Goal: Transaction & Acquisition: Purchase product/service

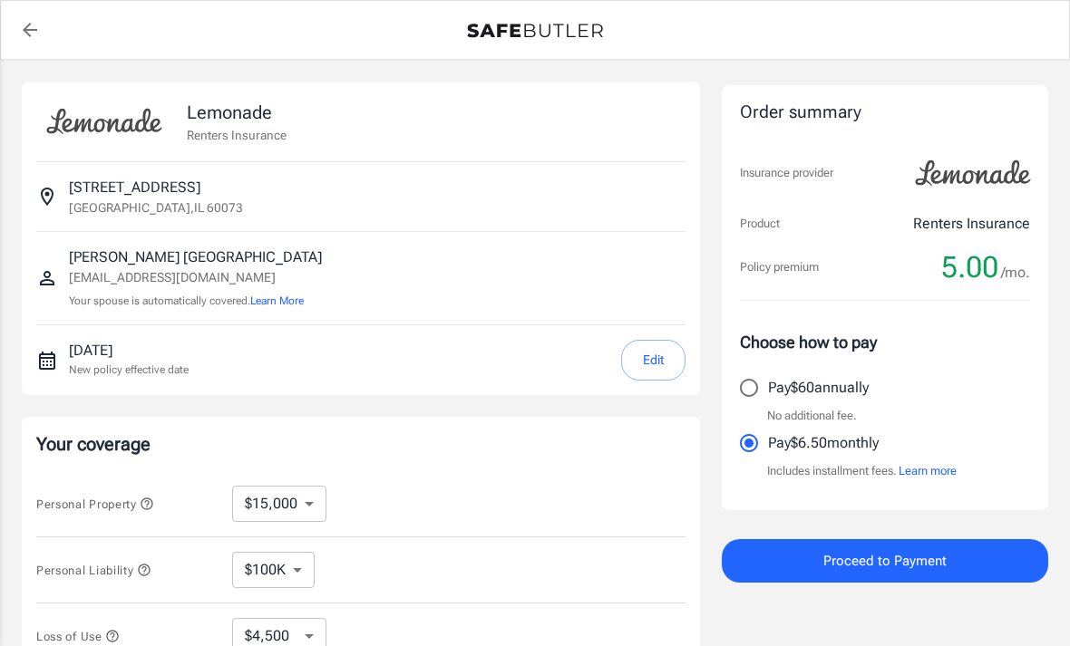
select select "15000"
select select "500"
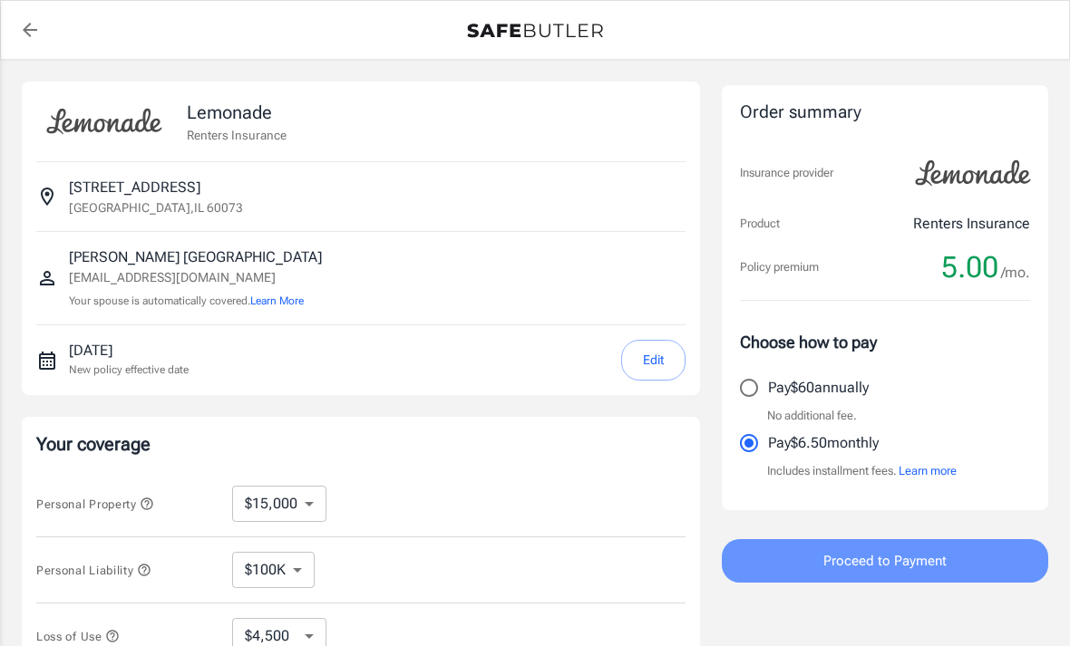
click at [952, 575] on button "Proceed to Payment" at bounding box center [885, 561] width 326 height 44
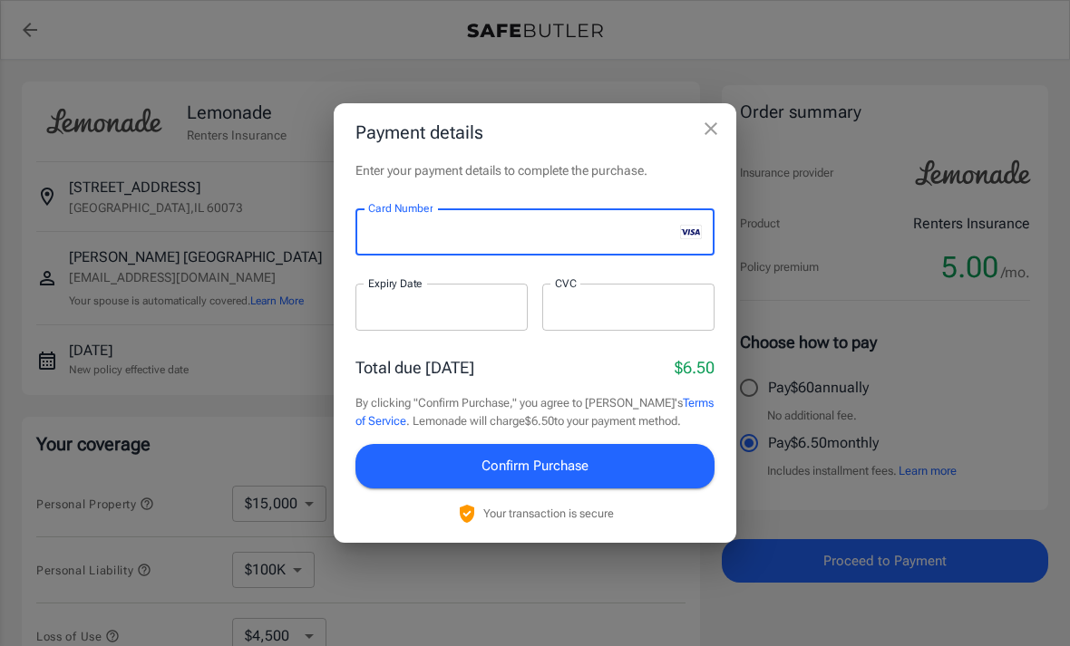
click at [466, 297] on div at bounding box center [441, 307] width 172 height 47
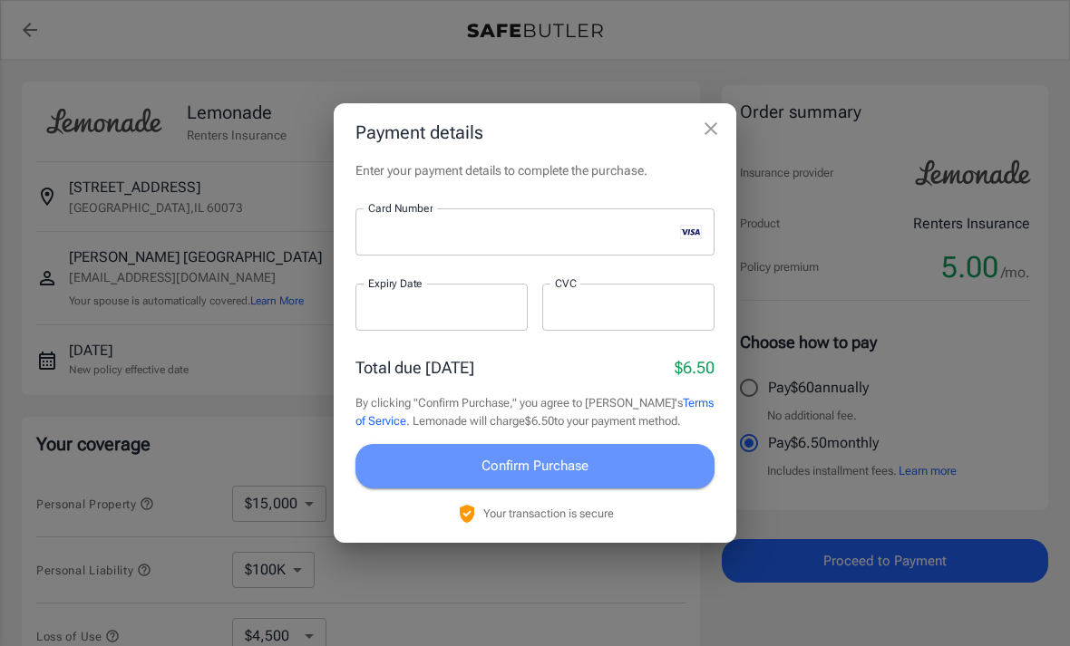
click at [528, 478] on button "Confirm Purchase" at bounding box center [534, 466] width 359 height 44
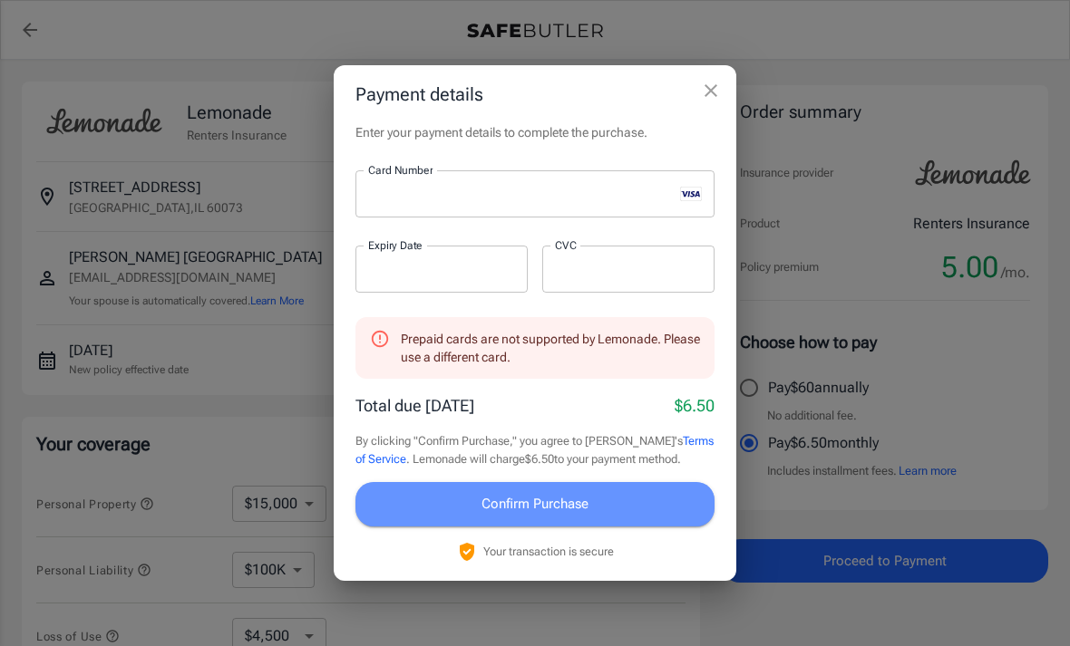
click at [524, 499] on span "Confirm Purchase" at bounding box center [534, 504] width 107 height 24
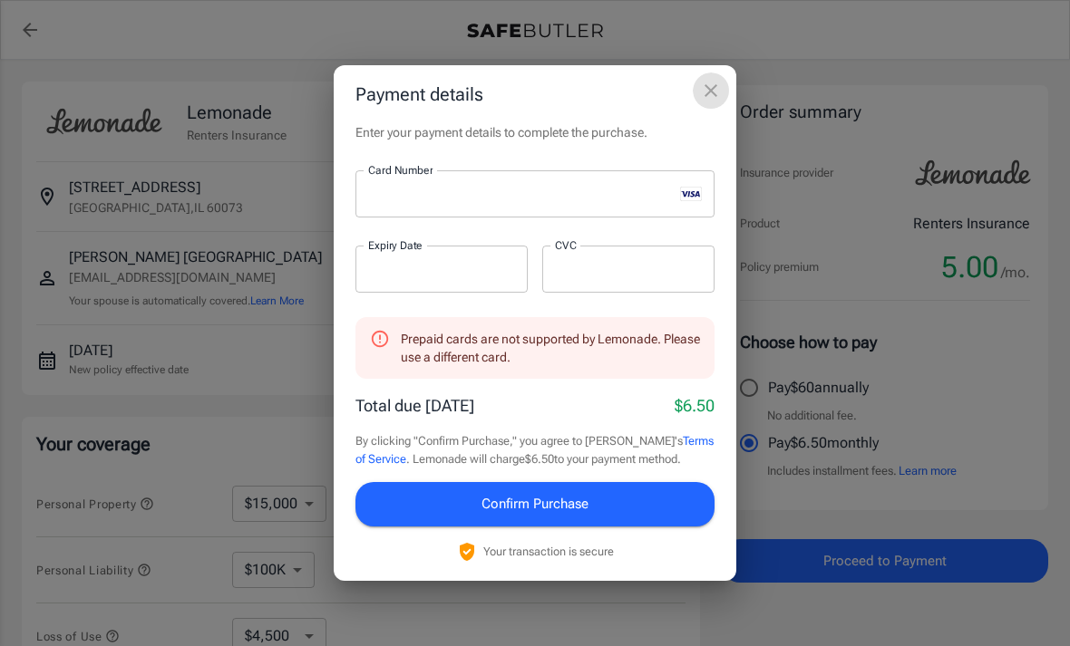
click at [716, 87] on icon "close" at bounding box center [711, 91] width 22 height 22
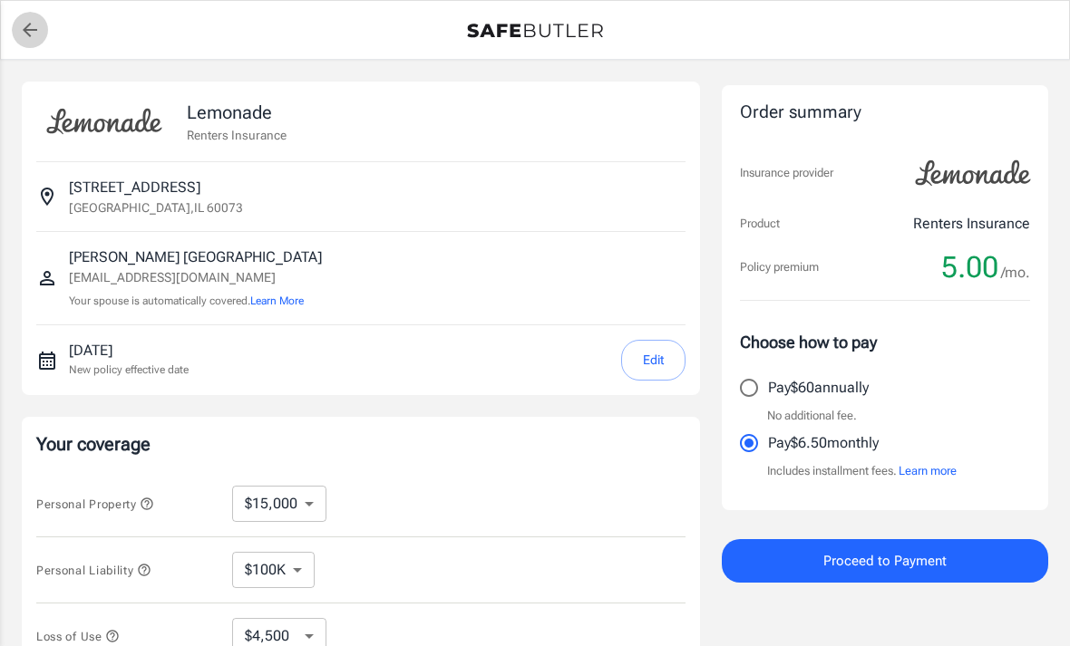
click at [16, 41] on link "back to quotes" at bounding box center [30, 30] width 36 height 36
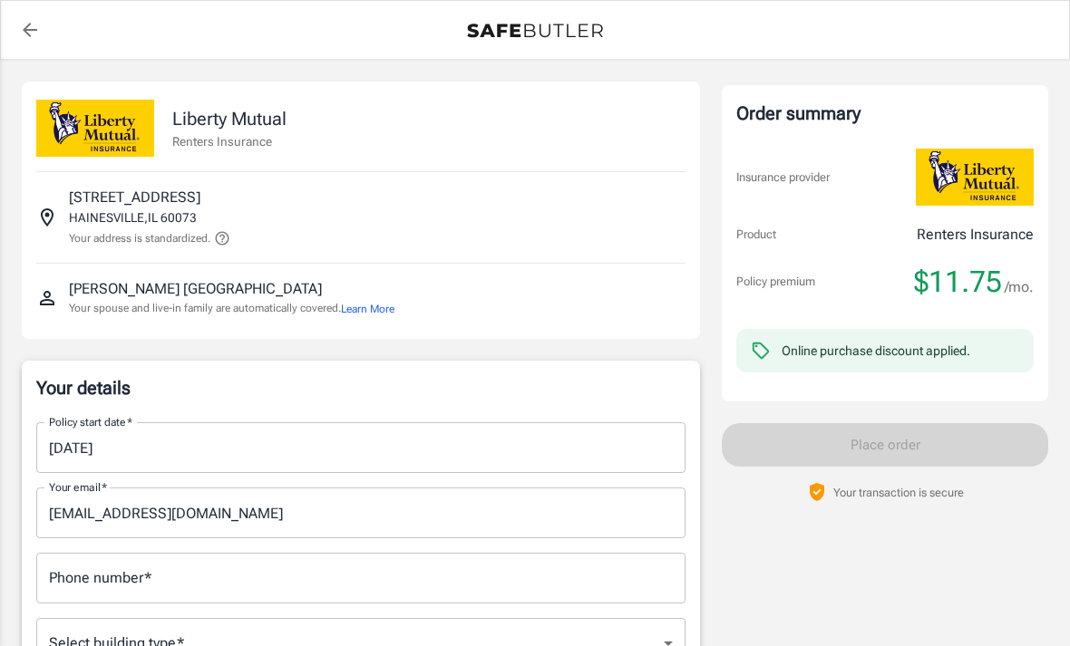
click at [836, 347] on div "Online purchase discount applied." at bounding box center [875, 351] width 189 height 18
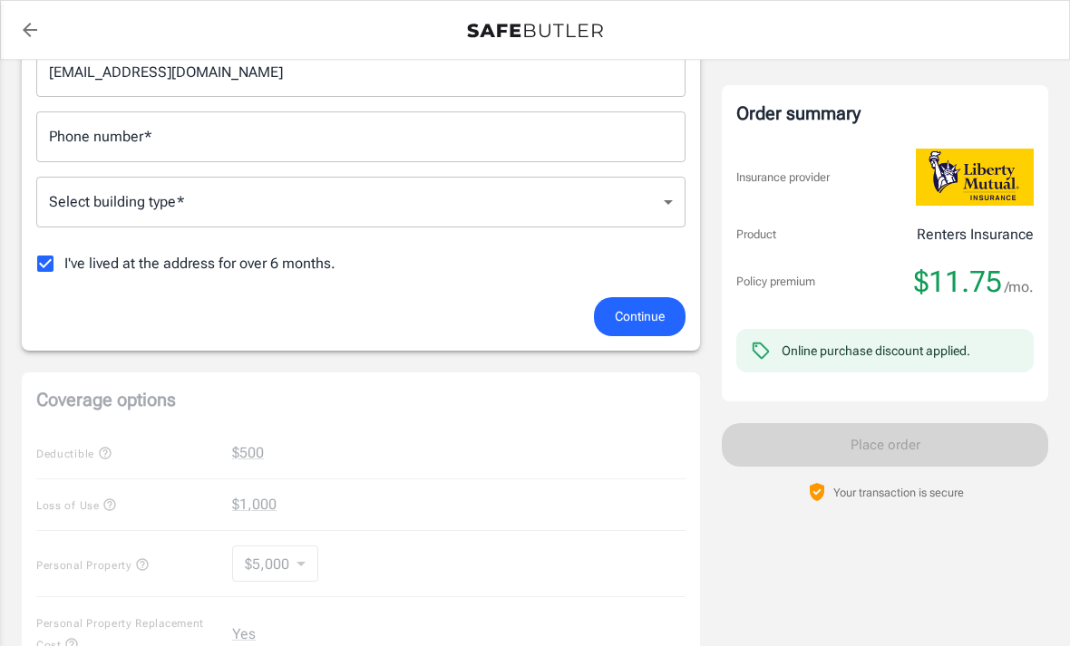
scroll to position [482, 0]
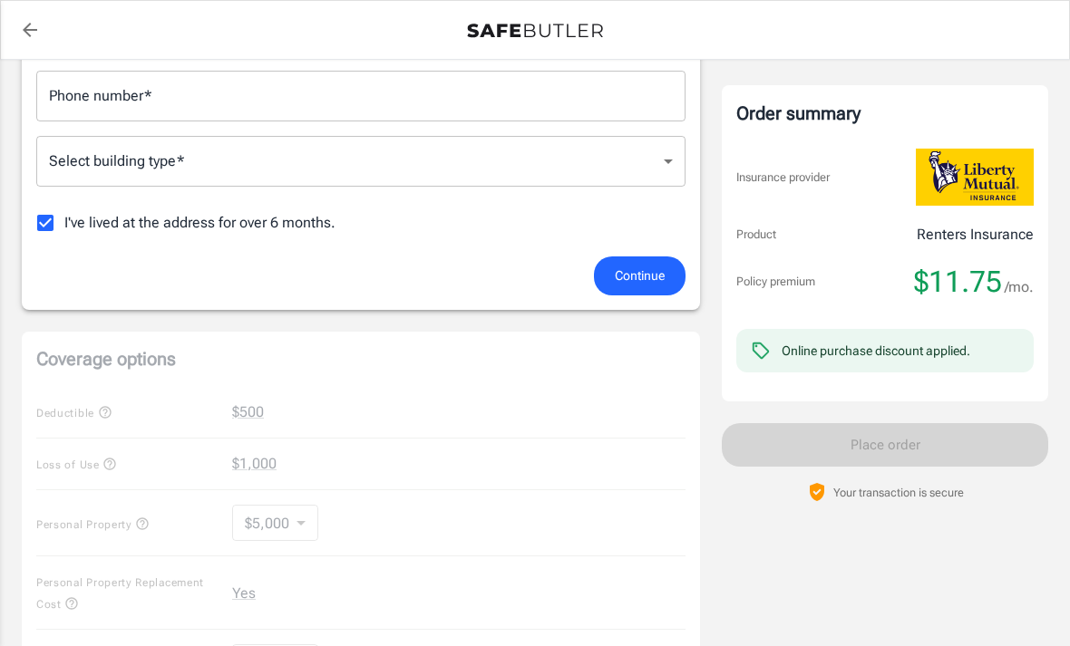
click at [662, 295] on div "Your details Policy start date   * 09/03/2025 Policy start date   * Your email …" at bounding box center [361, 94] width 678 height 431
click at [648, 268] on span "Continue" at bounding box center [640, 276] width 50 height 23
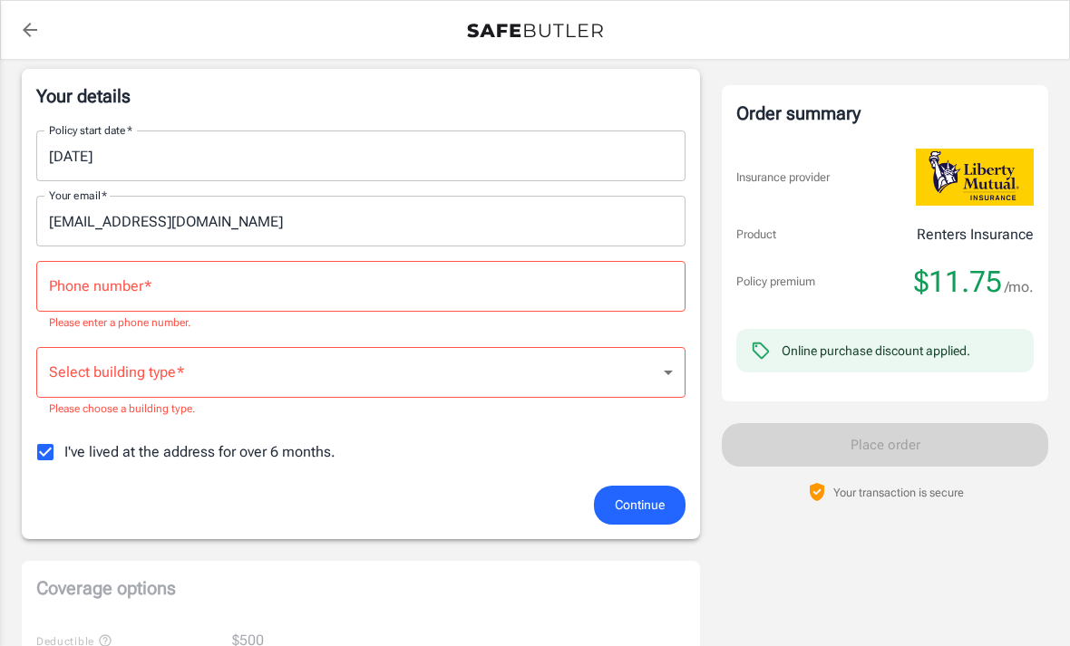
scroll to position [266, 0]
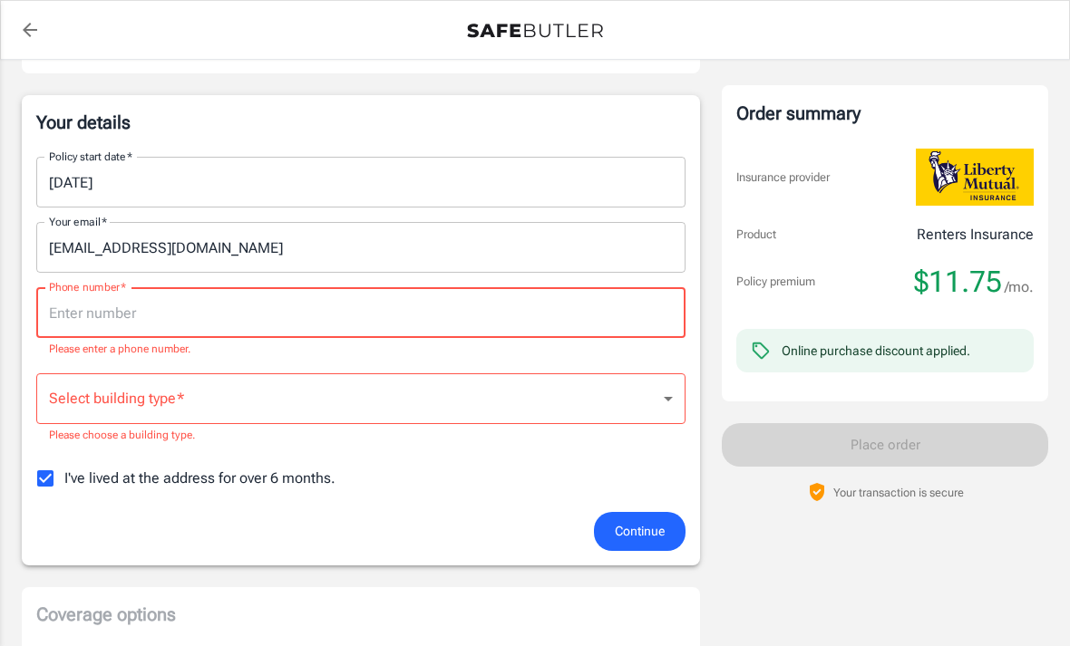
click at [194, 312] on input "Phone number   *" at bounding box center [360, 312] width 649 height 51
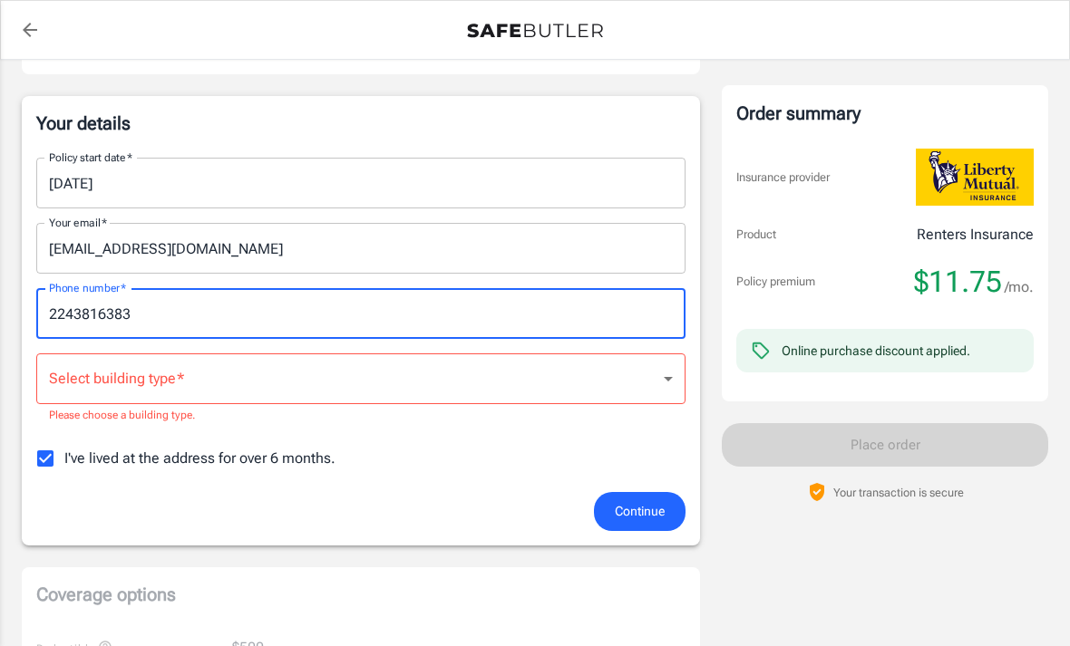
type input "2243816383"
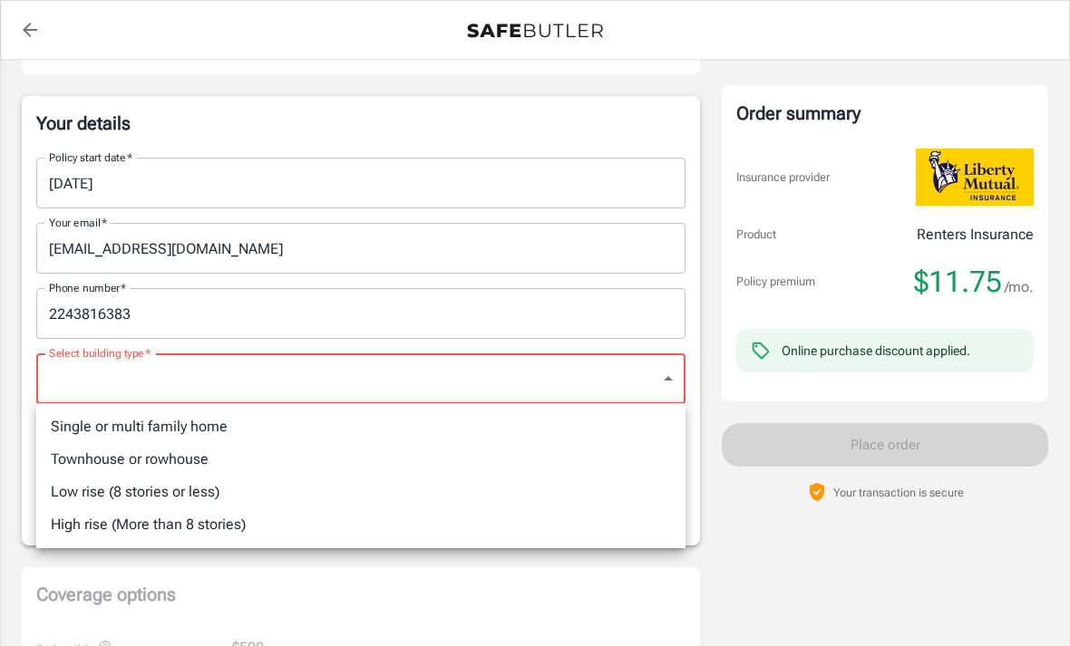
click at [154, 379] on body "Policy premium $ 11.75 /mo Liberty Mutual Renters Insurance 91 N FAIRLAWN DR HA…" at bounding box center [535, 633] width 1070 height 1797
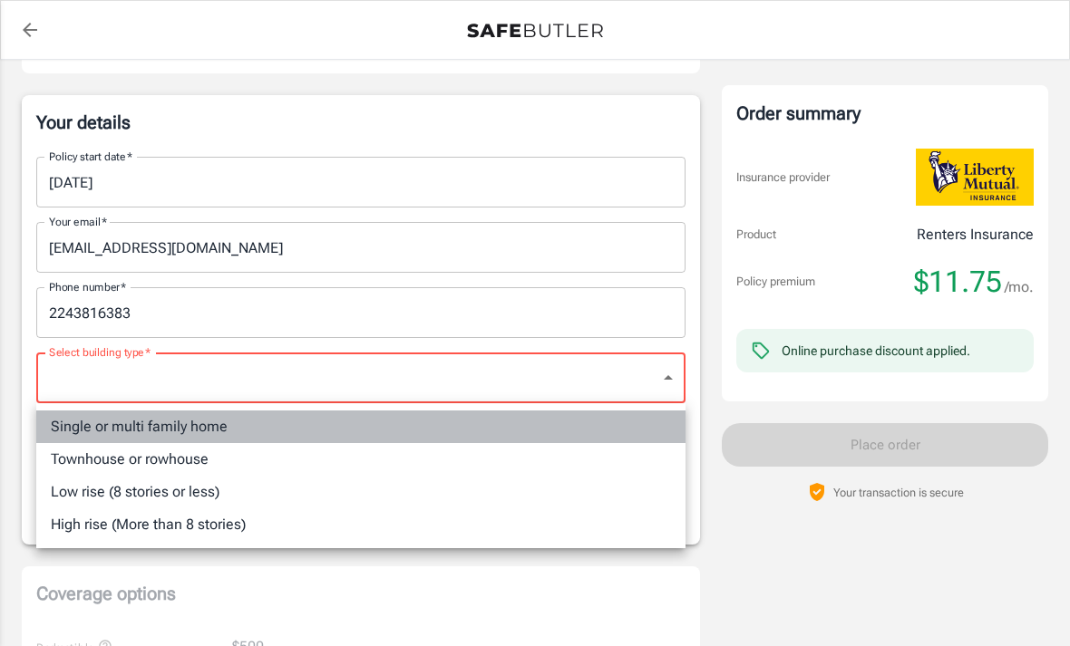
click at [161, 424] on li "Single or multi family home" at bounding box center [360, 427] width 649 height 33
type input "singlefamily"
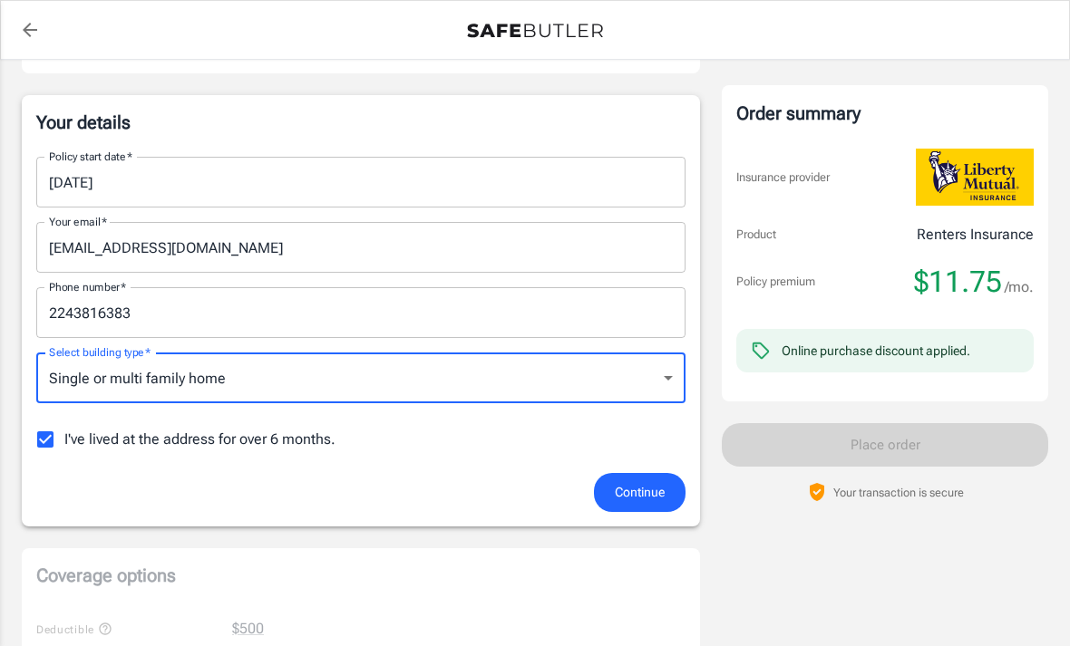
click at [643, 509] on button "Continue" at bounding box center [640, 492] width 92 height 39
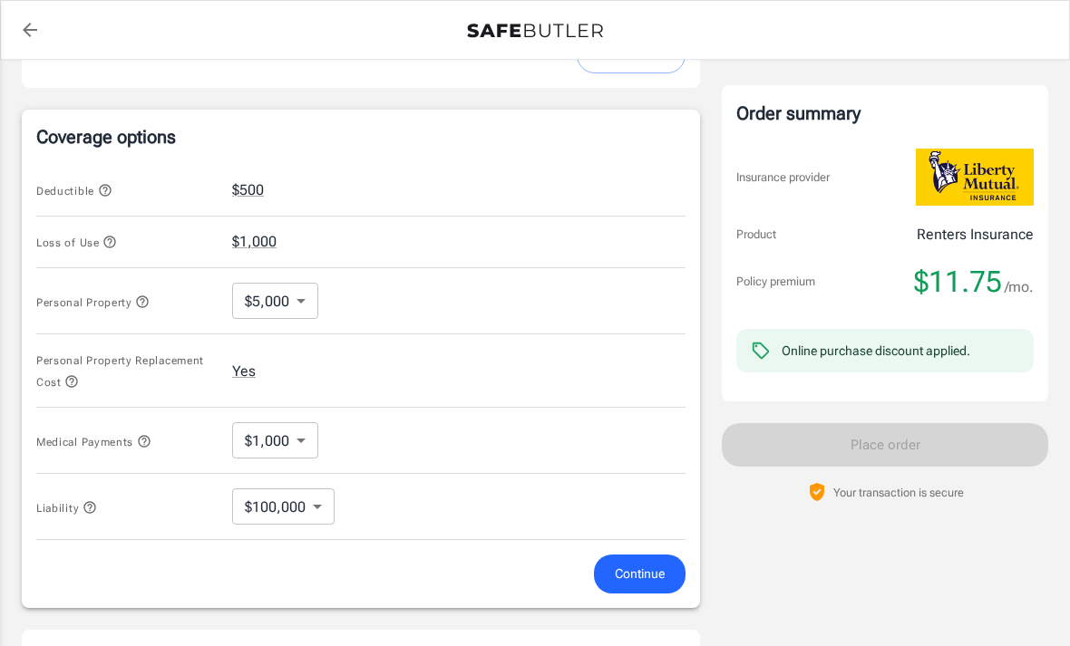
scroll to position [691, 0]
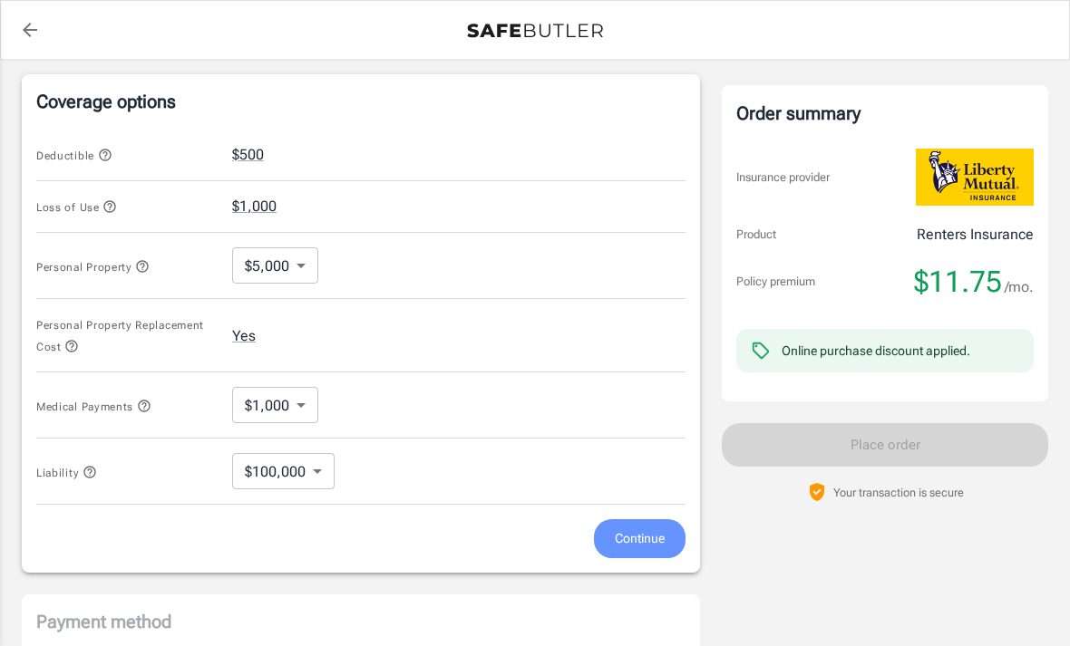
click at [638, 540] on span "Continue" at bounding box center [640, 539] width 50 height 23
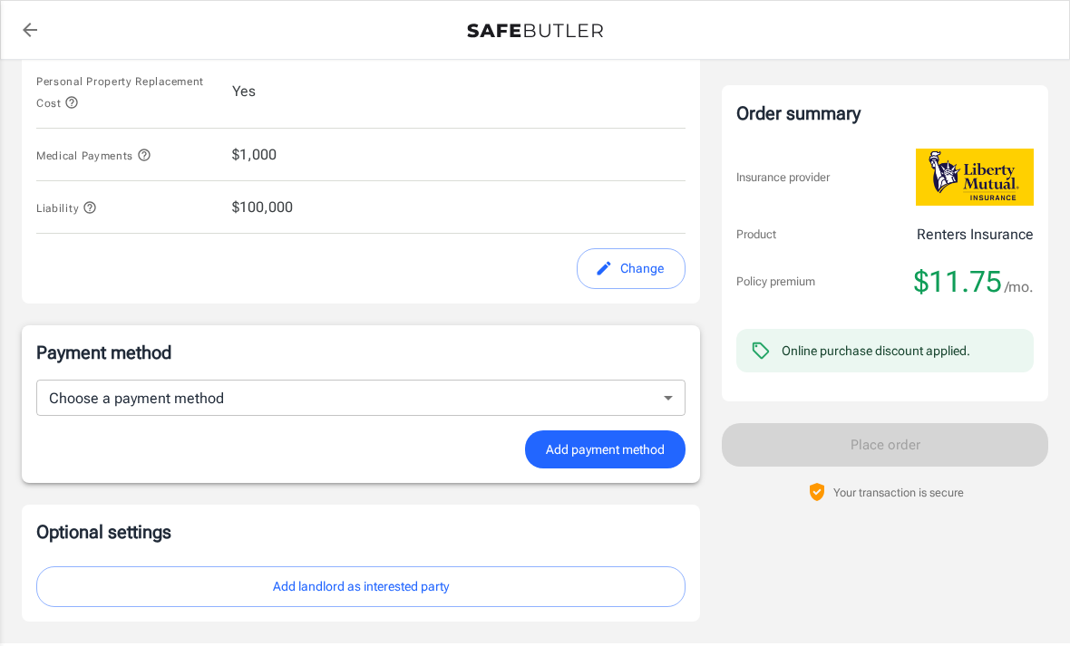
scroll to position [1001, 0]
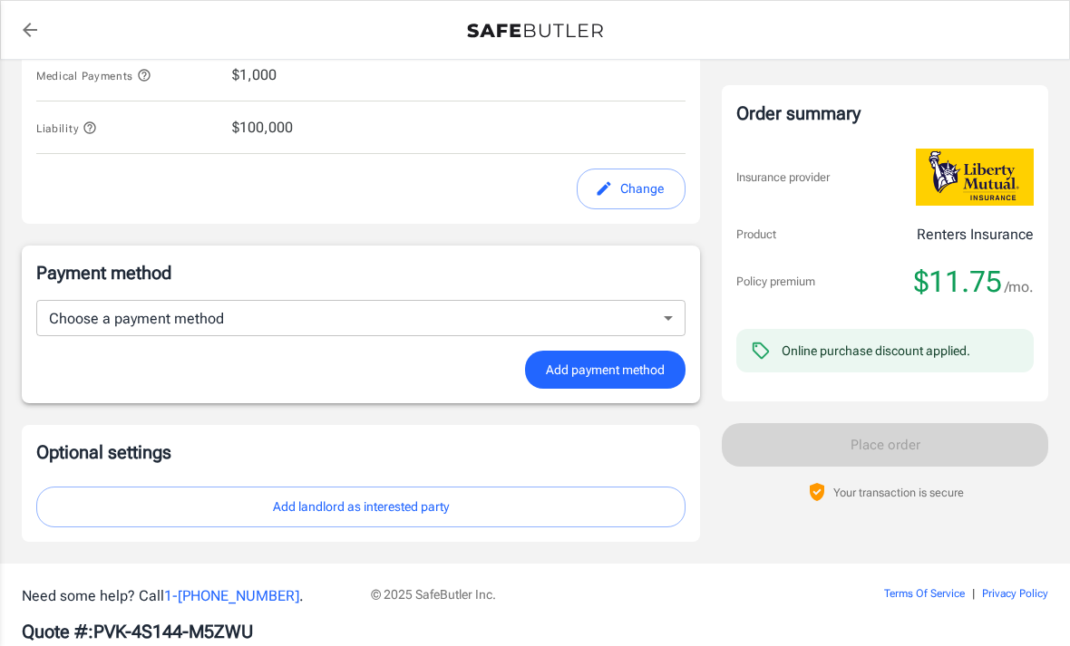
click at [588, 339] on form "Choose a payment method ​ Choose a payment method Add payment method" at bounding box center [360, 345] width 649 height 90
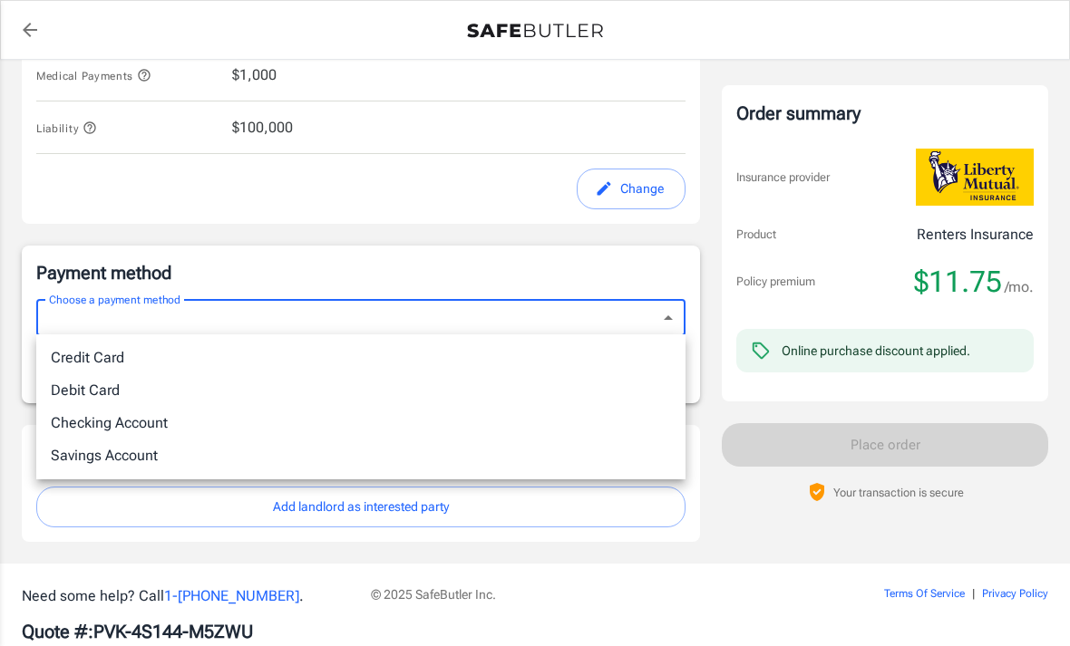
click at [111, 390] on li "Debit Card" at bounding box center [360, 390] width 649 height 33
type input "debit"
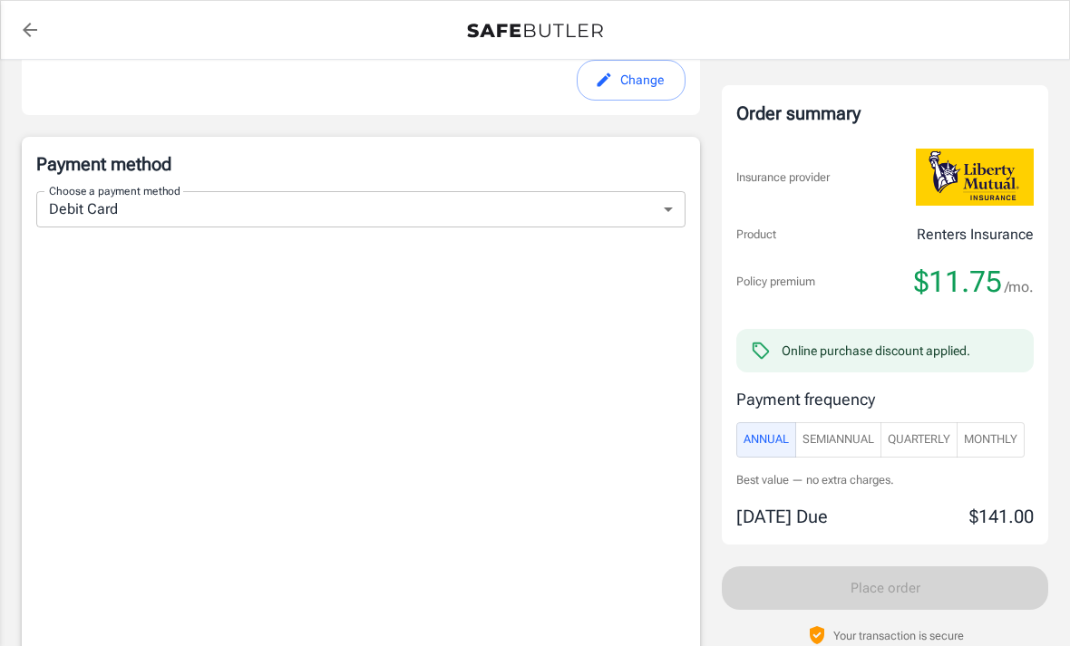
scroll to position [1371, 0]
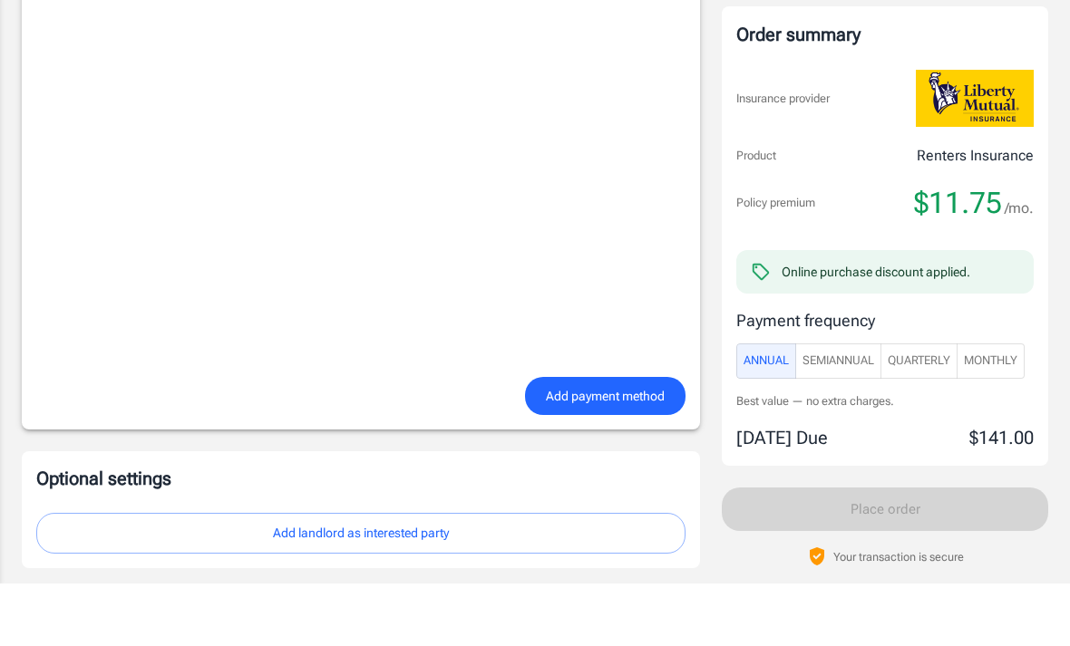
click at [602, 448] on span "Add payment method" at bounding box center [605, 459] width 119 height 23
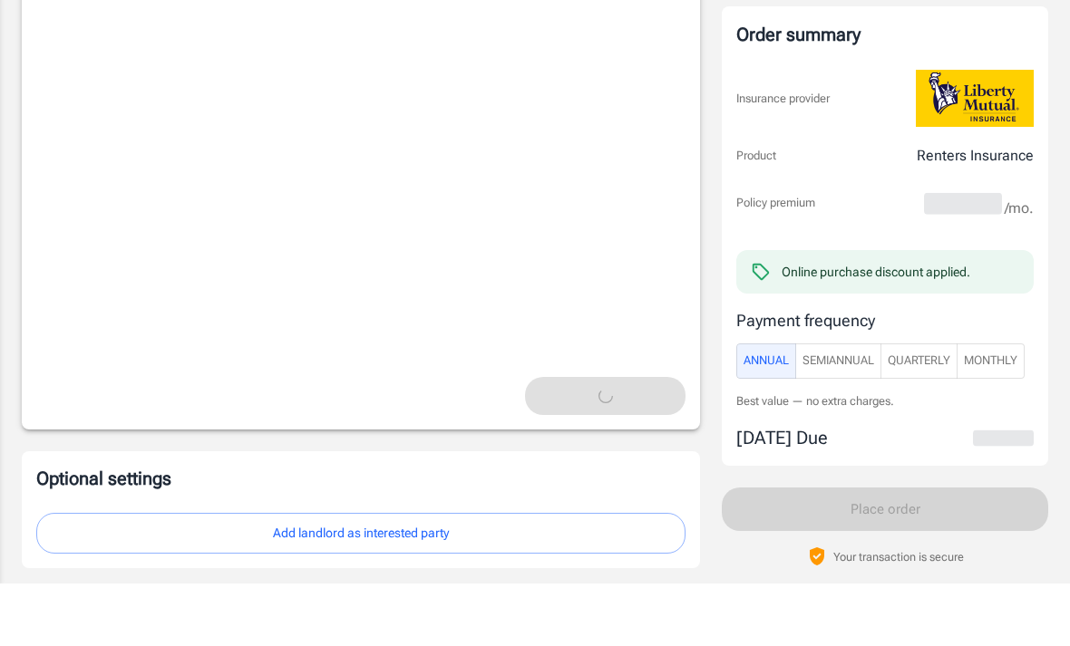
scroll to position [1434, 0]
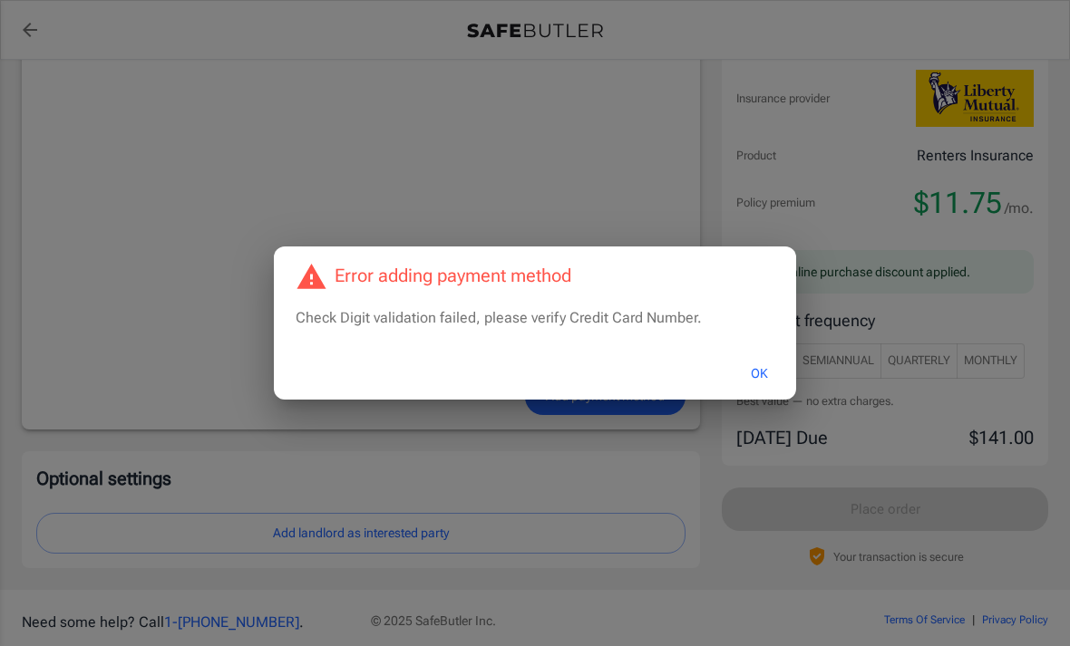
click at [767, 393] on button "OK" at bounding box center [759, 373] width 59 height 39
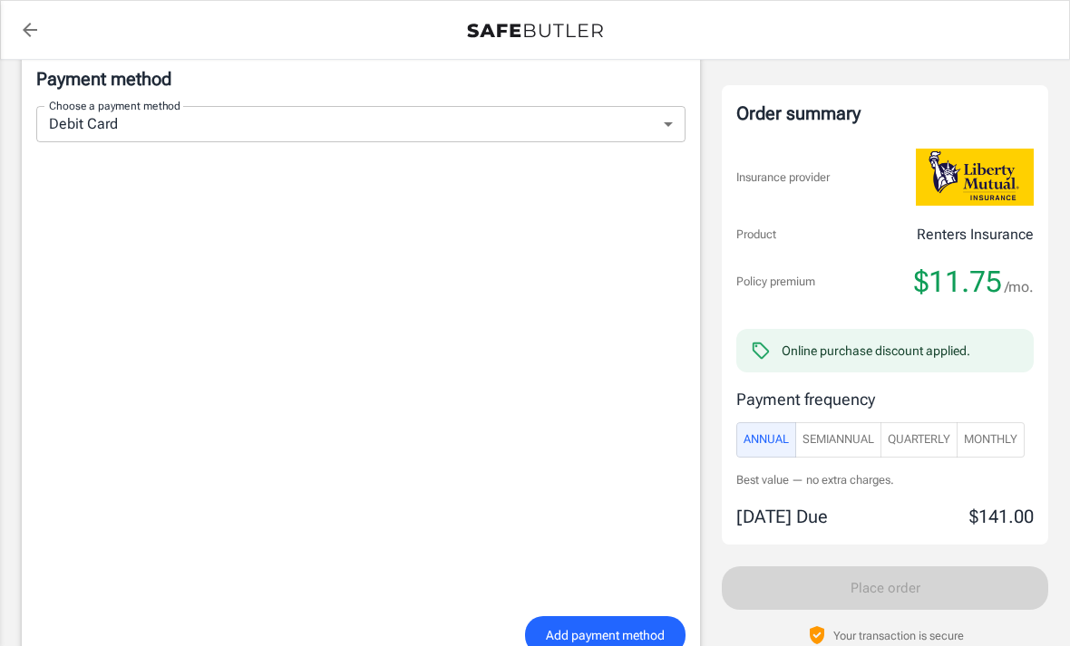
scroll to position [1196, 0]
click at [553, 625] on span "Add payment method" at bounding box center [605, 635] width 119 height 23
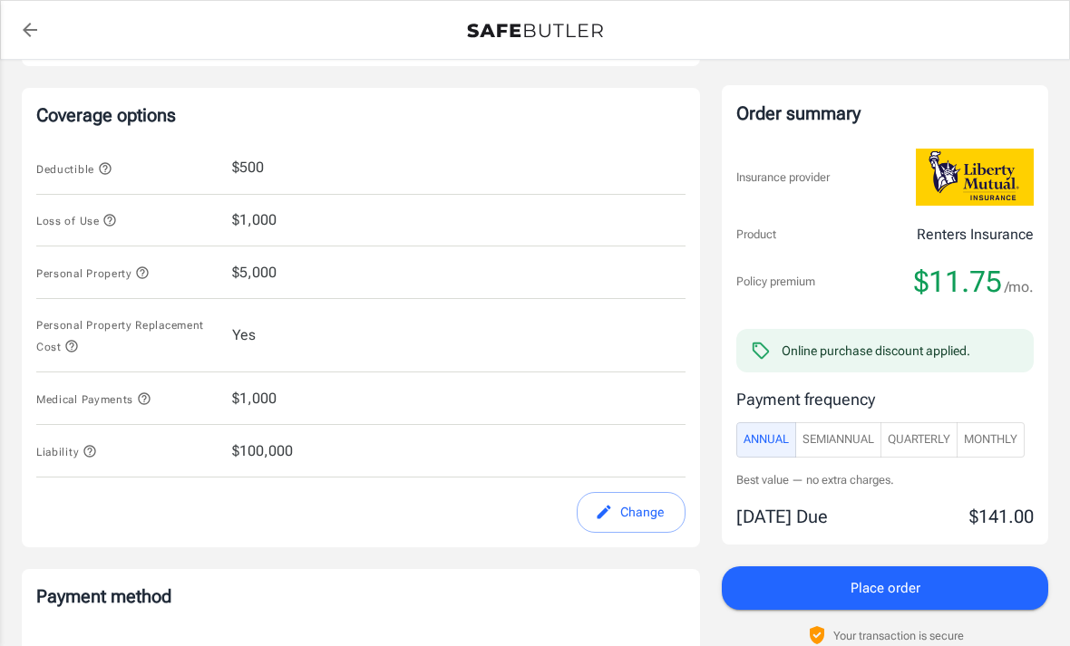
scroll to position [635, 0]
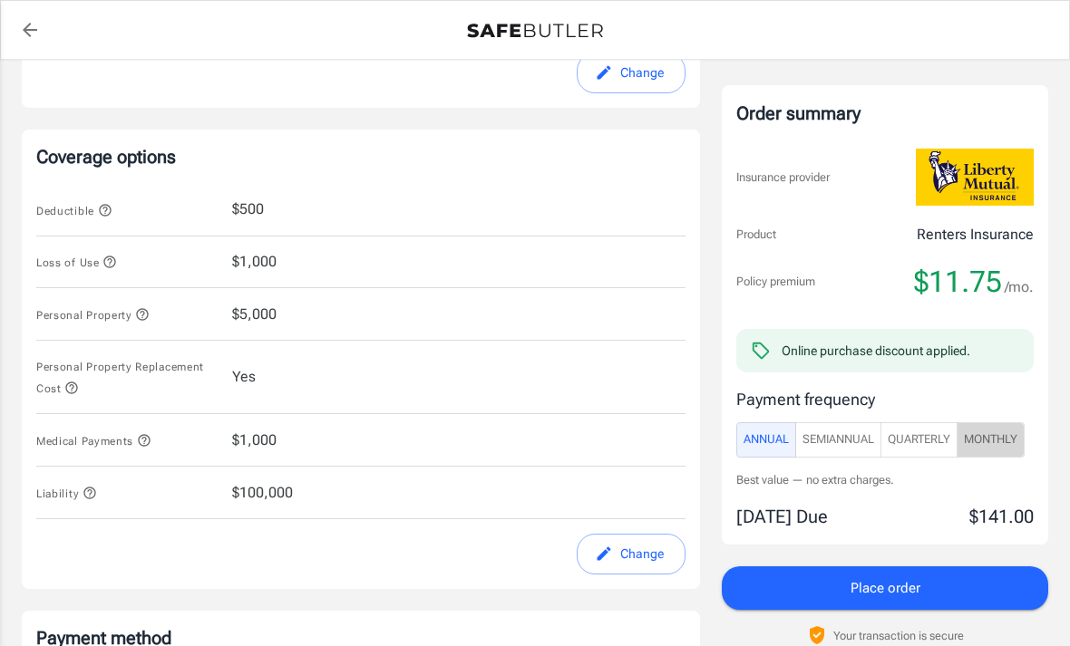
click at [984, 441] on span "Monthly" at bounding box center [990, 440] width 53 height 21
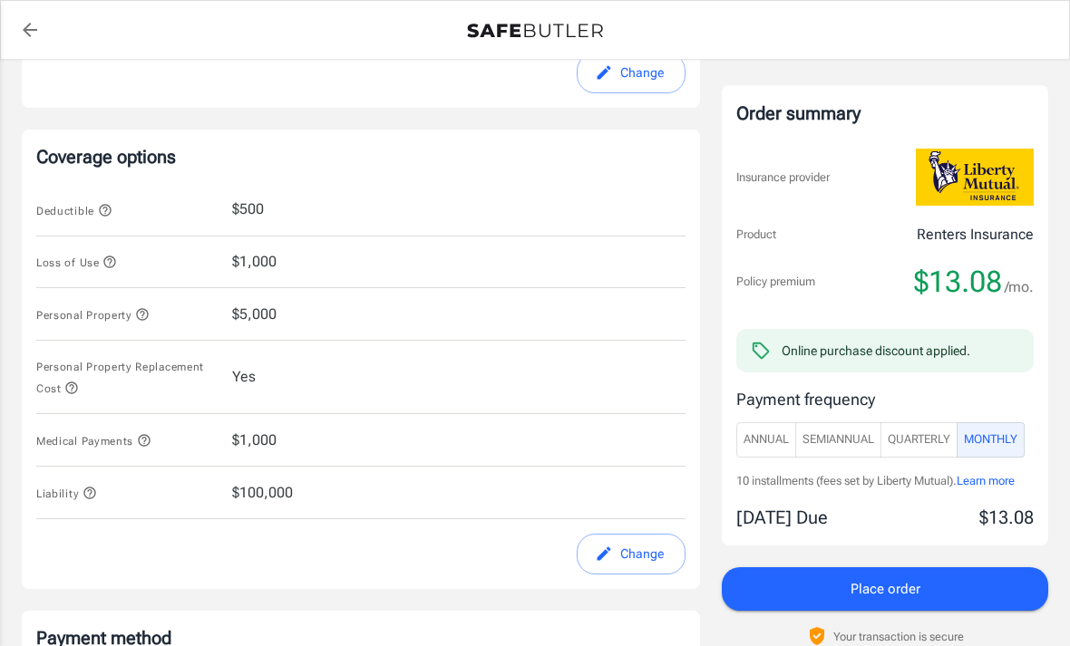
click at [866, 593] on span "Place order" at bounding box center [885, 589] width 70 height 24
